Goal: Find specific page/section

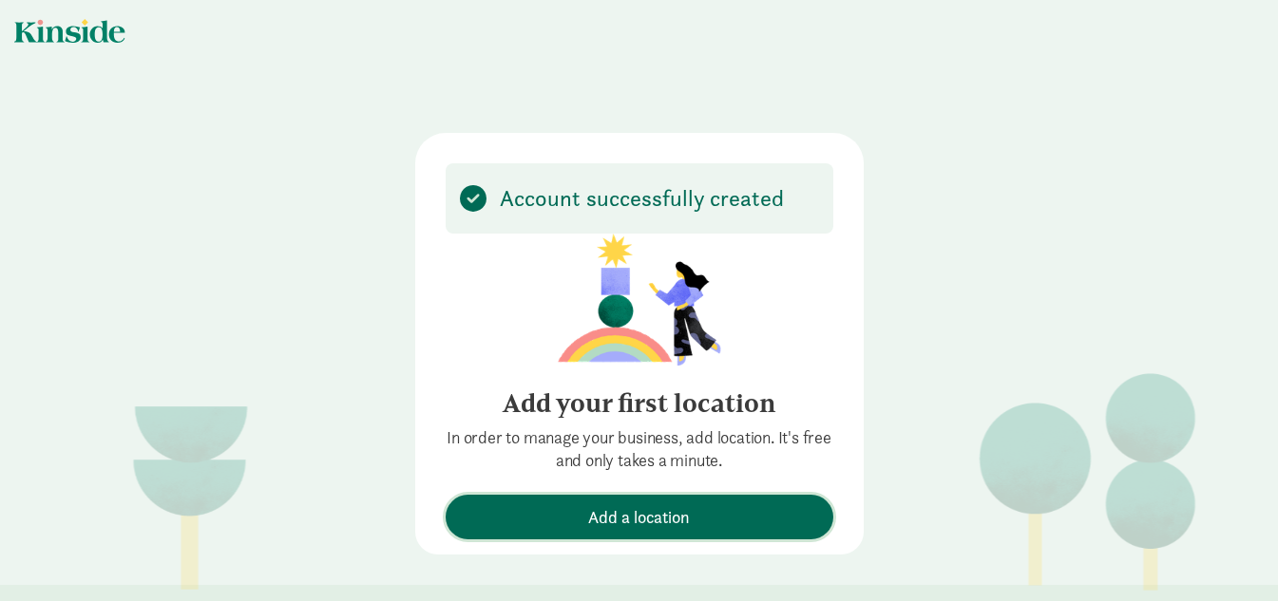
click at [627, 507] on span "Add a location" at bounding box center [639, 518] width 102 height 26
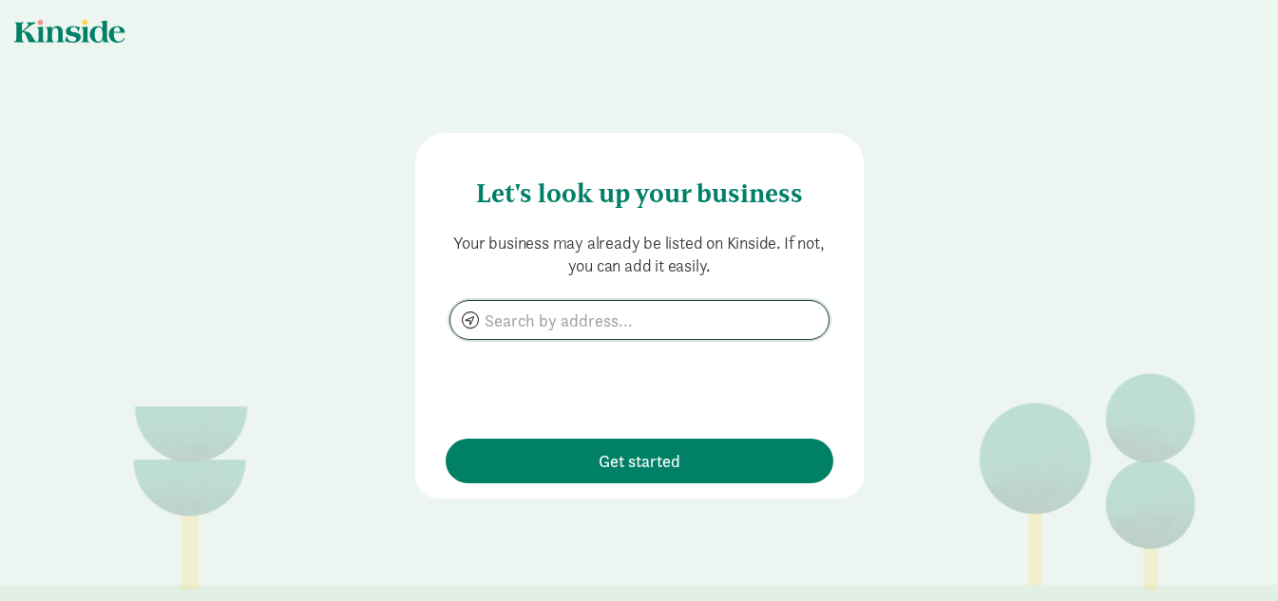
click at [640, 334] on input at bounding box center [639, 320] width 378 height 38
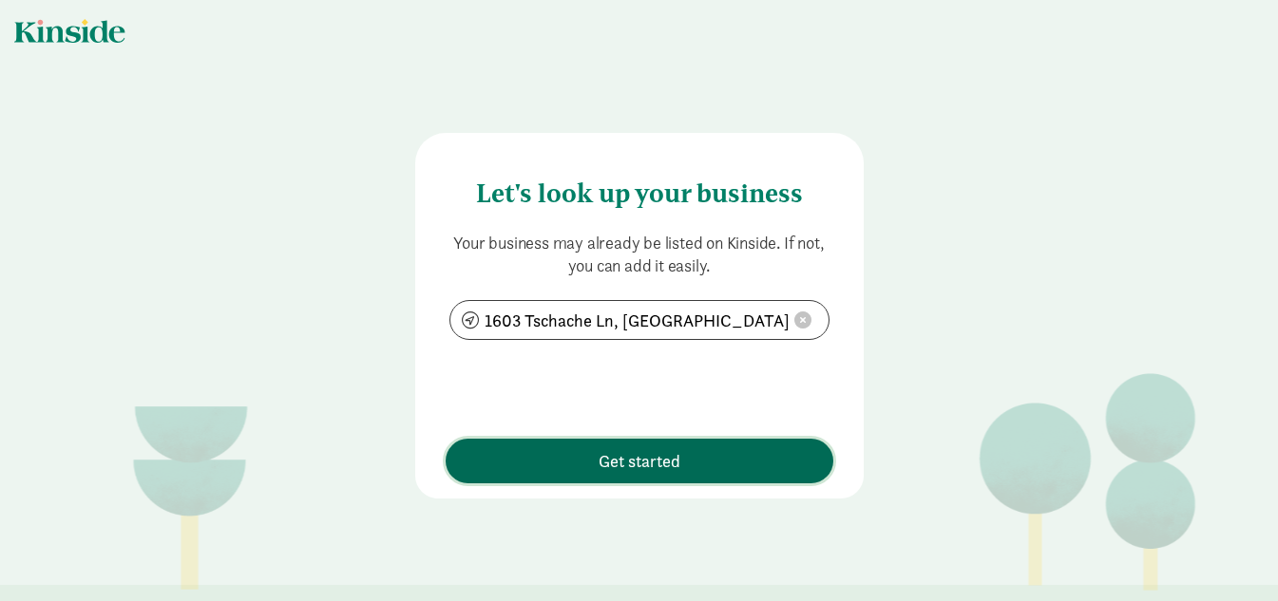
click at [658, 476] on button "Get started" at bounding box center [640, 461] width 388 height 45
type input "1603 Tschache Ln, Bozeman, MT 59715"
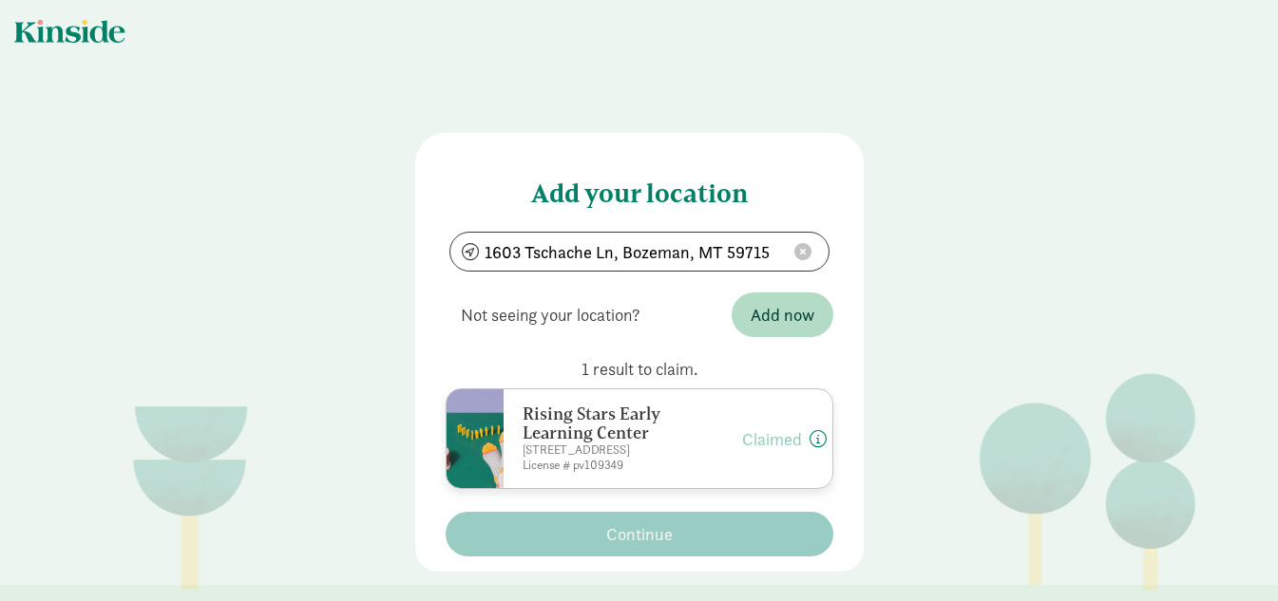
click at [616, 431] on h6 "Rising Stars Early Learning Center" at bounding box center [604, 424] width 163 height 38
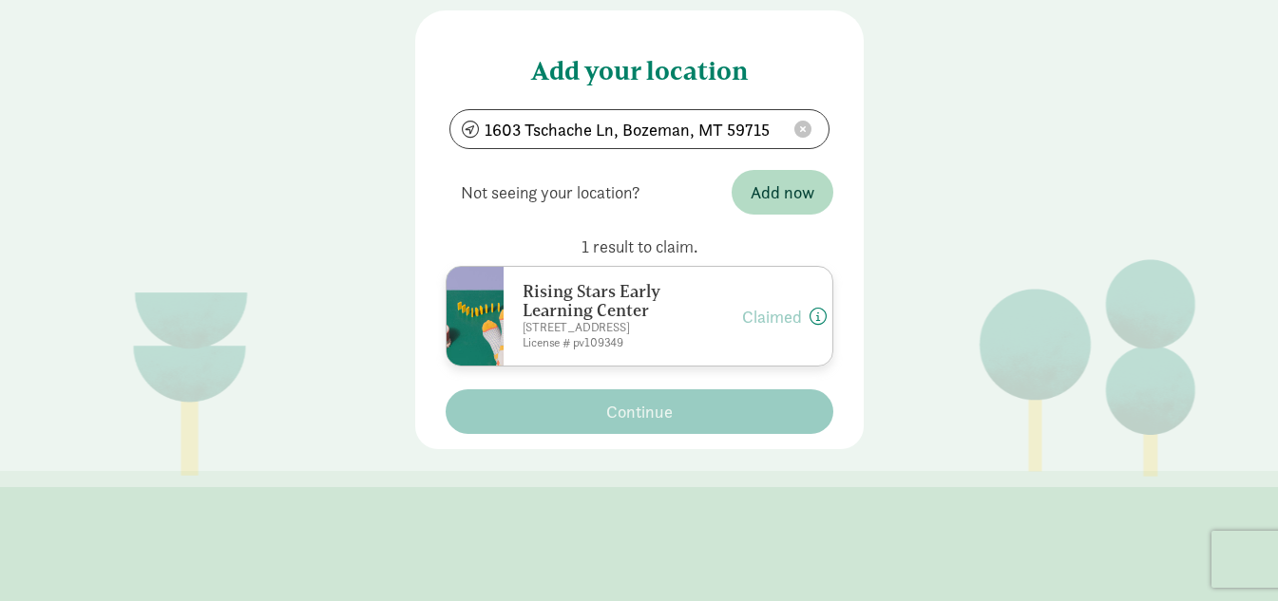
scroll to position [150, 0]
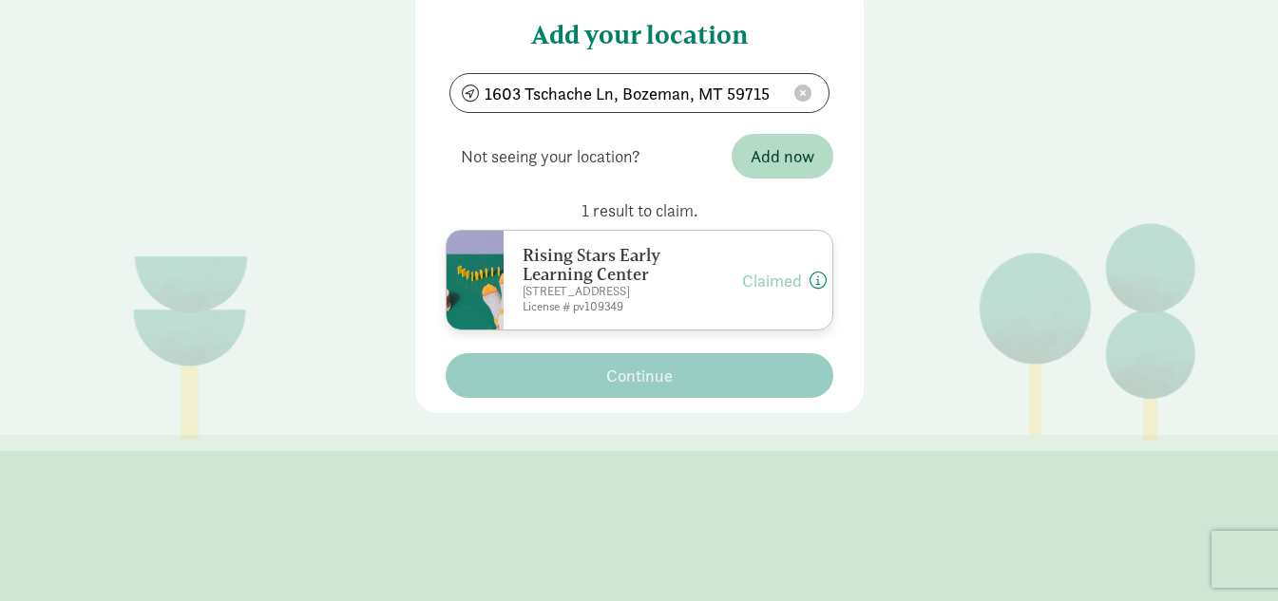
click at [523, 303] on p "License # pv109349" at bounding box center [604, 306] width 163 height 15
click at [447, 255] on div at bounding box center [475, 280] width 57 height 99
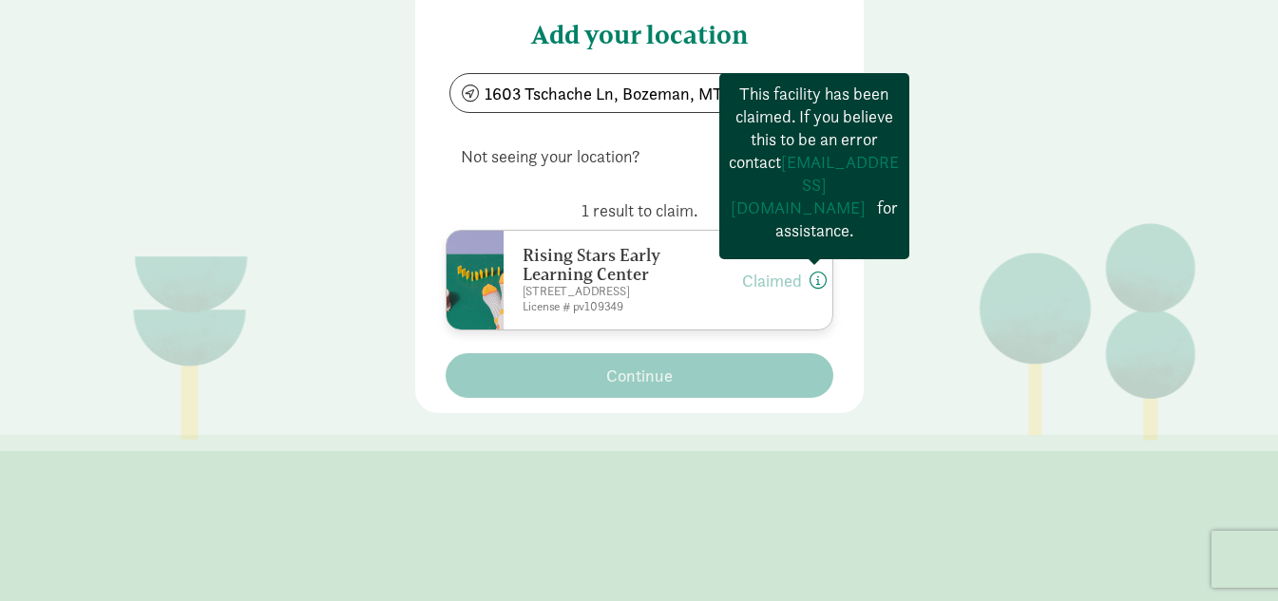
click at [813, 272] on span at bounding box center [818, 280] width 17 height 17
click at [810, 276] on span at bounding box center [818, 280] width 17 height 17
click at [810, 273] on span at bounding box center [818, 280] width 17 height 17
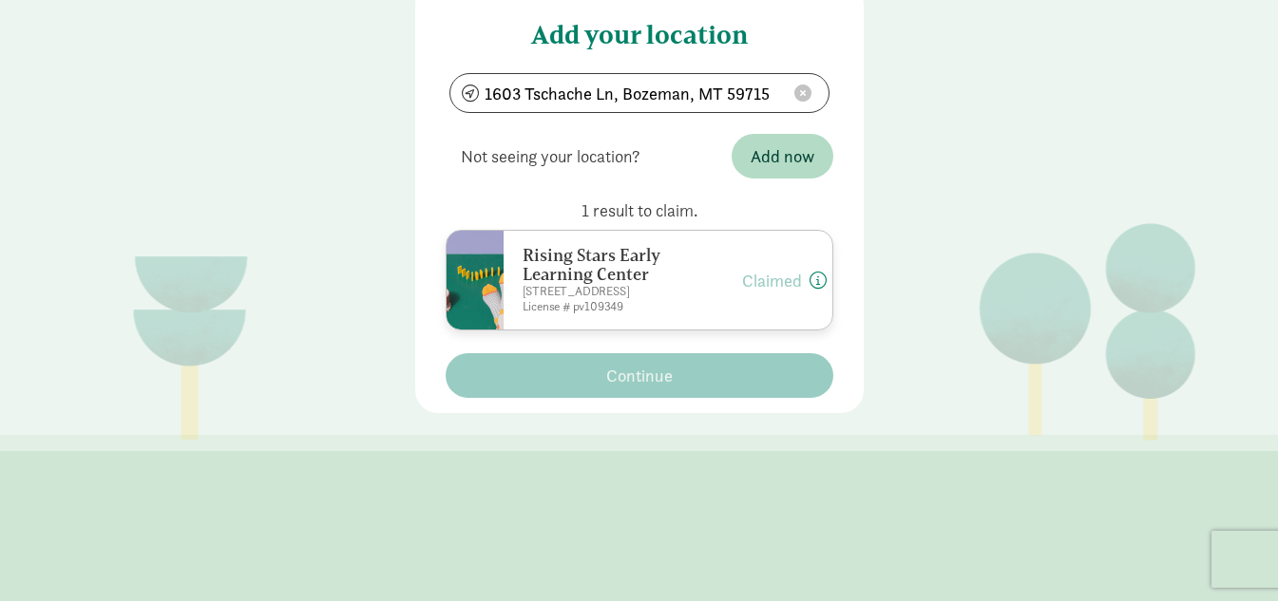
click at [670, 284] on p "[STREET_ADDRESS]" at bounding box center [604, 291] width 163 height 15
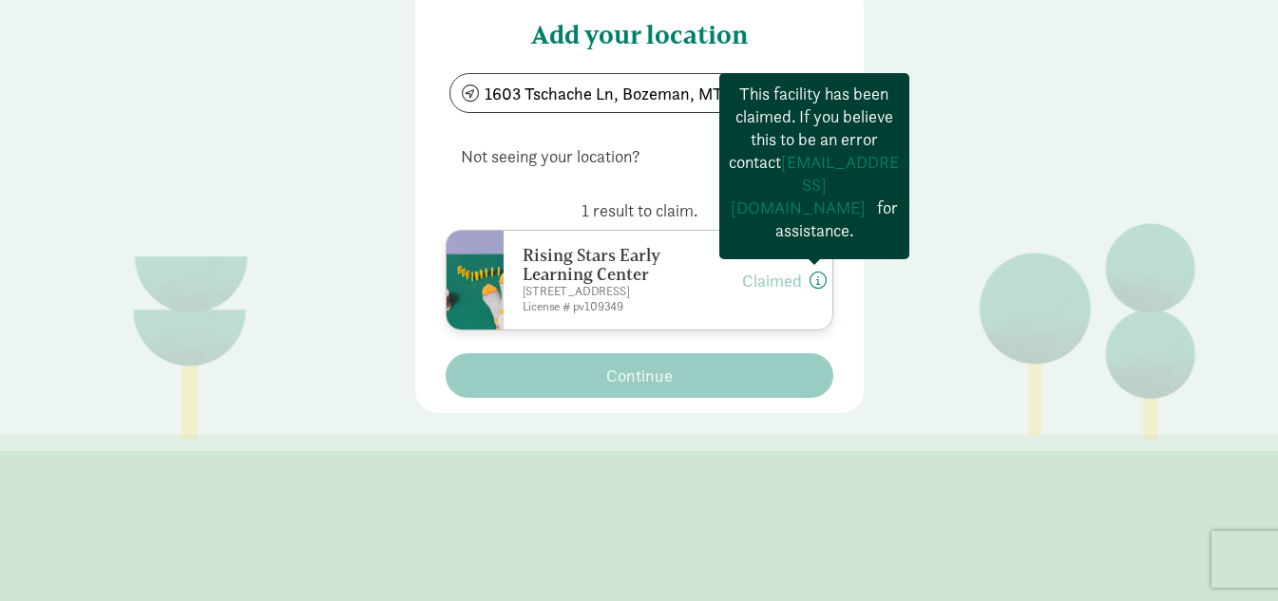
click at [816, 272] on span at bounding box center [818, 280] width 17 height 17
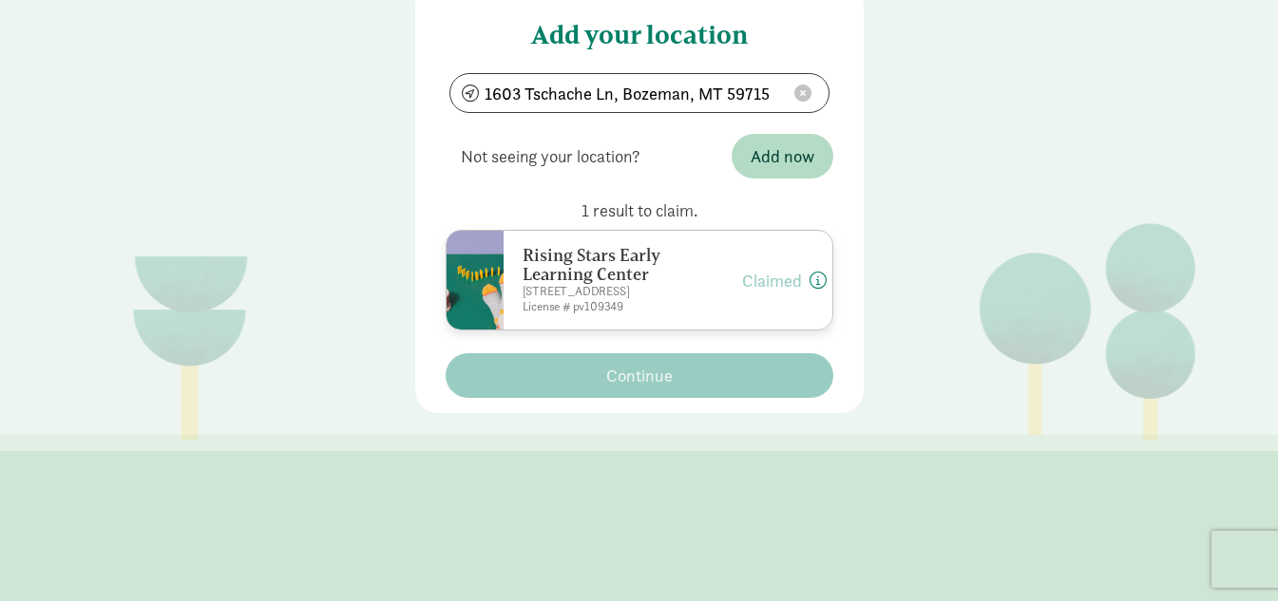
click at [778, 254] on div "Rising Stars Early Learning Center [STREET_ADDRESS] License # pv109349 Claimed …" at bounding box center [640, 280] width 388 height 101
click at [973, 261] on div "Add your location [STREET_ADDRESS] Not seeing your location? Add now 1 result t…" at bounding box center [639, 146] width 1278 height 610
